Goal: Check status: Check status

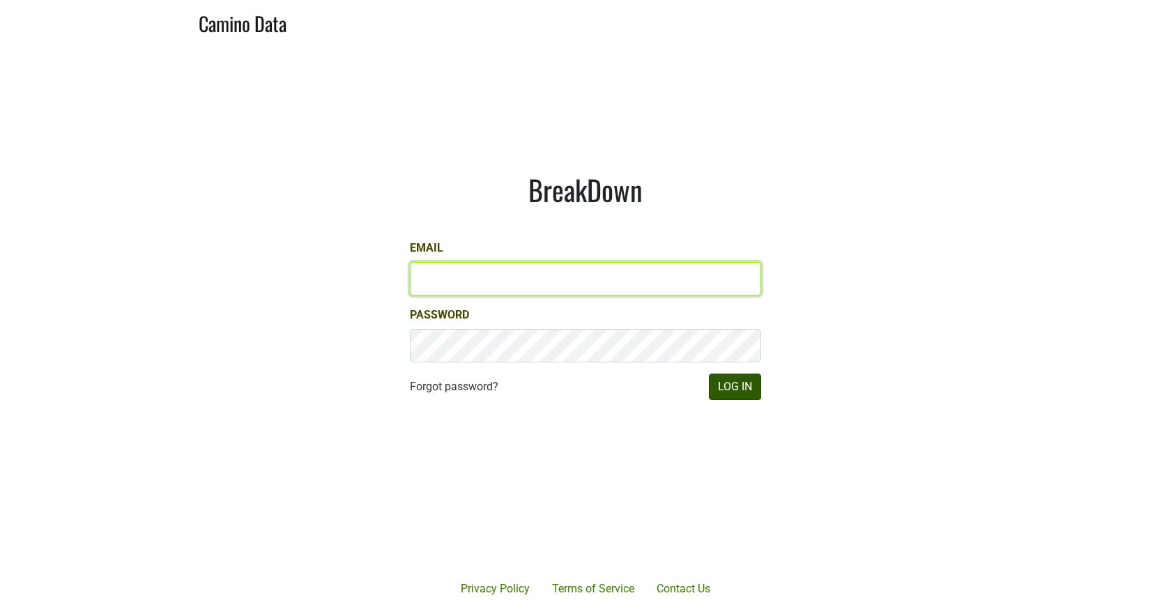
type input "[EMAIL_ADDRESS][DOMAIN_NAME]"
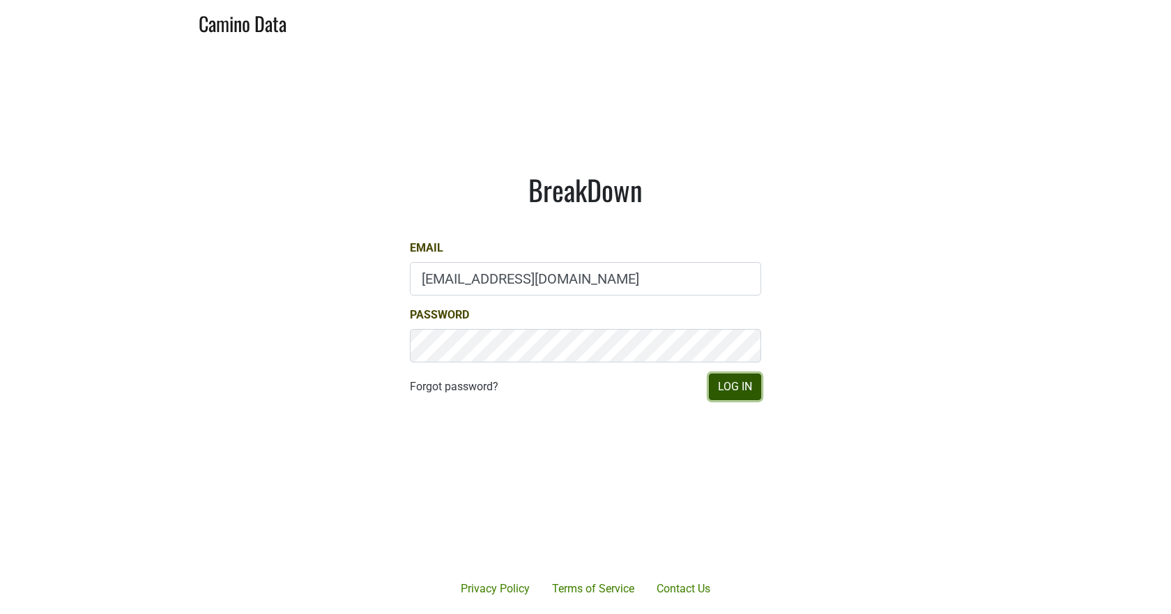
click at [728, 389] on button "Log In" at bounding box center [735, 387] width 52 height 26
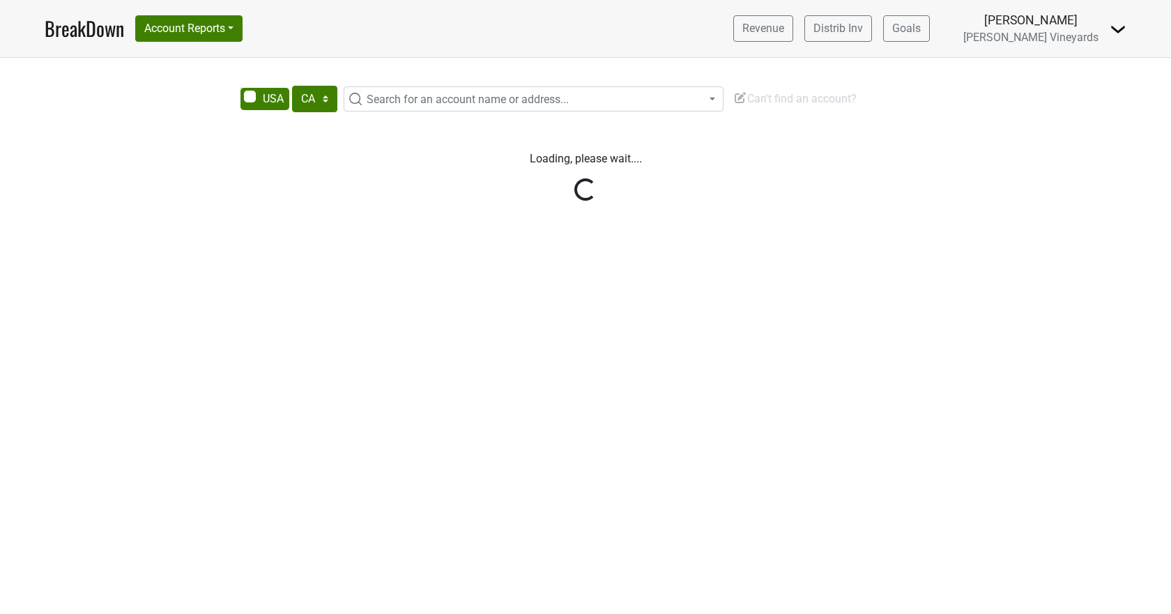
select select "CA"
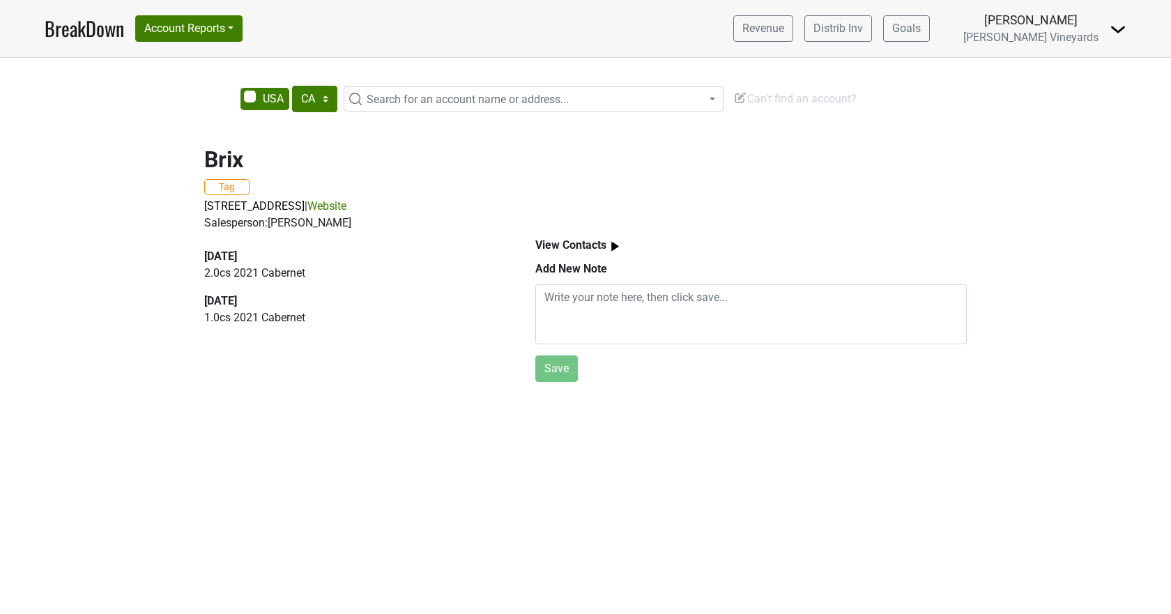
select select "CA"
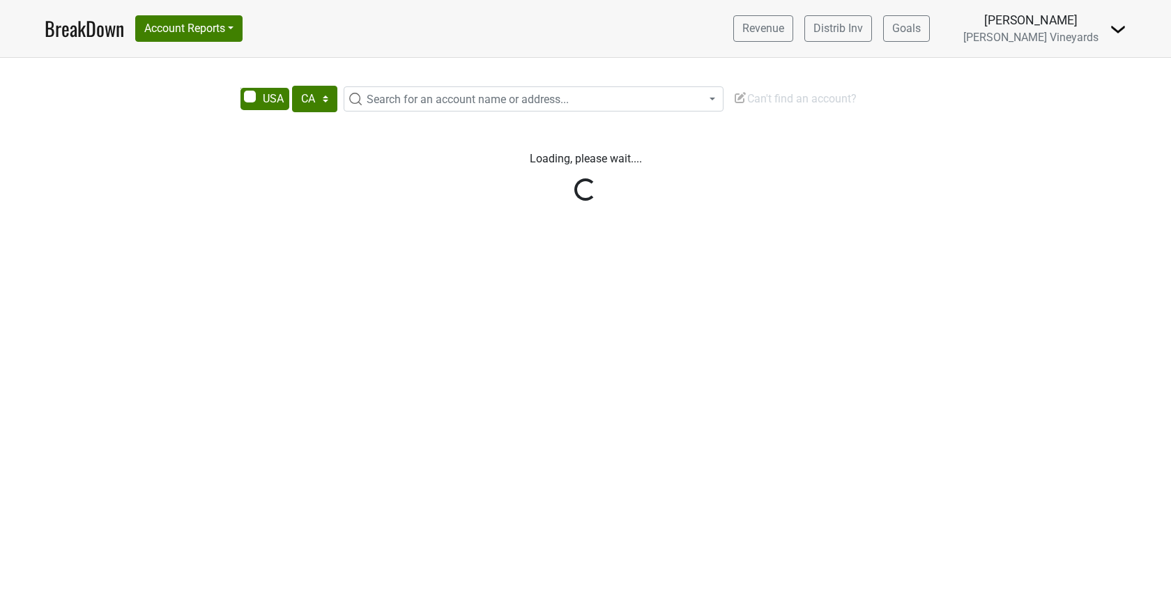
select select "CA"
